Goal: Check status

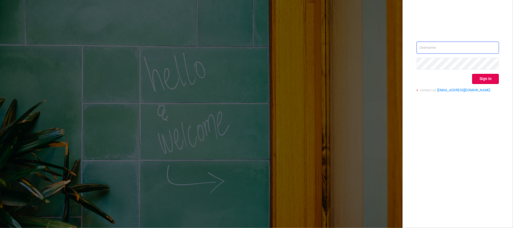
type input "[EMAIL_ADDRESS][DOMAIN_NAME]"
click at [477, 77] on button "Sign in" at bounding box center [485, 79] width 27 height 10
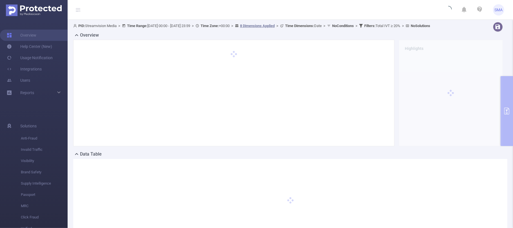
click at [506, 111] on div "PID: Streamvision Media > Time Range: [DATE] 00:00 - [DATE] 23:59 > Time Zone: …" at bounding box center [290, 137] width 445 height 235
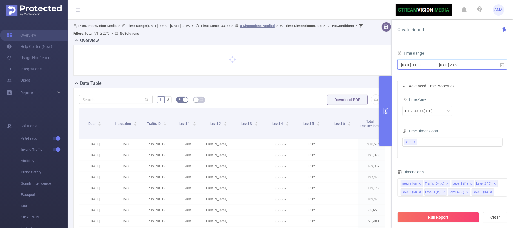
click at [497, 66] on span "[DATE] 00:00 _ [DATE] 23:59" at bounding box center [453, 65] width 110 height 10
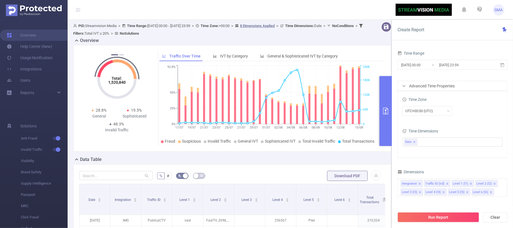
click at [477, 45] on div "Time Range [DATE] 00:00 _ [DATE] 23:59 Advanced Time Properties Time Zone UTC+0…" at bounding box center [452, 141] width 121 height 194
click at [480, 76] on form "Time Range [DATE] 00:00 _ [DATE] 23:59 Advanced Time Properties Time Zone UTC+0…" at bounding box center [453, 103] width 110 height 109
click at [474, 67] on input "[DATE] 23:59" at bounding box center [462, 65] width 46 height 8
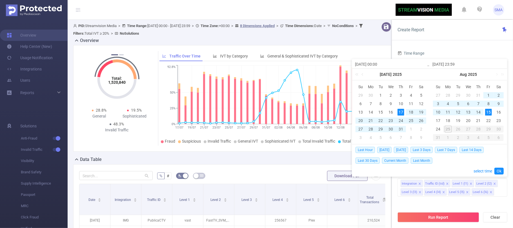
click at [462, 42] on div "Create Report Time Range [DATE] 00:00 _ [DATE] 23:59 Advanced Time Properties T…" at bounding box center [452, 124] width 121 height 208
